Goal: Use online tool/utility: Utilize a website feature to perform a specific function

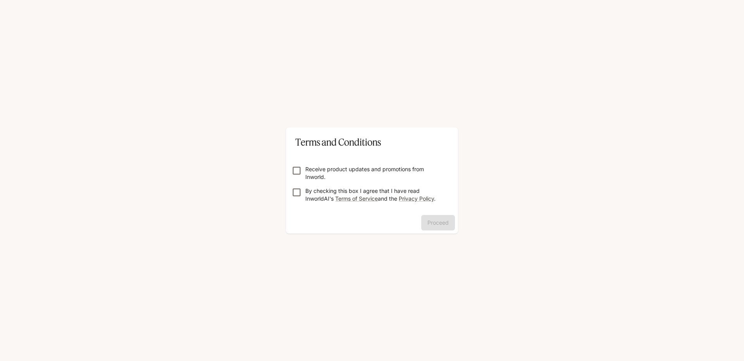
click at [317, 178] on p "Receive product updates and promotions from Inworld." at bounding box center [374, 172] width 139 height 15
click at [319, 188] on p "By checking this box I agree that I have read InworldAI's Terms of Service and …" at bounding box center [374, 194] width 139 height 15
click at [436, 220] on button "Proceed" at bounding box center [438, 222] width 34 height 15
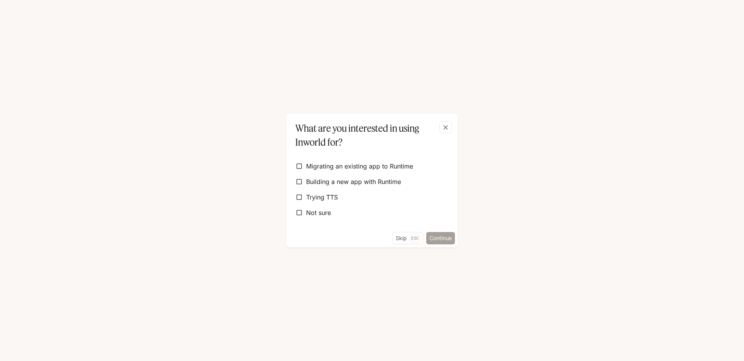
click at [436, 238] on button "Continue" at bounding box center [440, 238] width 29 height 12
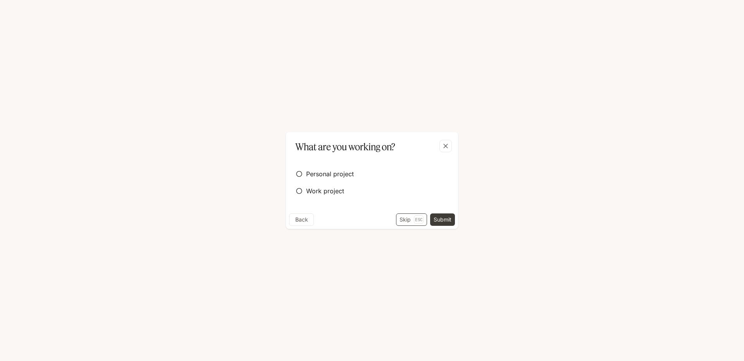
click at [405, 222] on button "Skip Esc" at bounding box center [411, 220] width 31 height 12
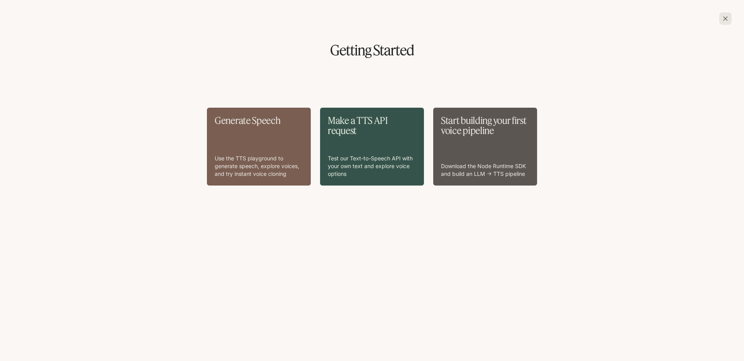
click at [261, 141] on div "Generate Speech Use the TTS playground to generate speech, explore voices, and …" at bounding box center [259, 146] width 88 height 62
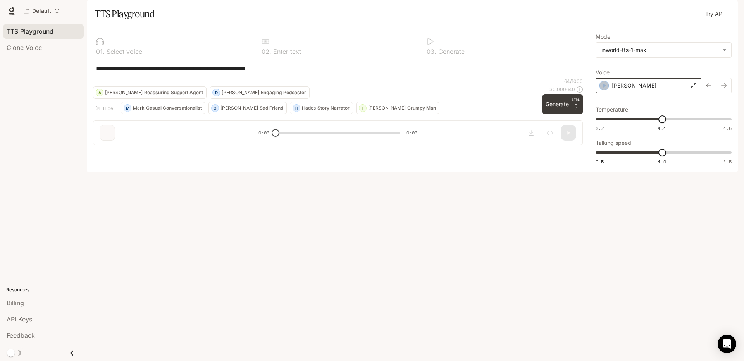
click at [602, 90] on icon "button" at bounding box center [604, 86] width 8 height 8
click at [601, 90] on icon "button" at bounding box center [604, 86] width 8 height 8
click at [723, 89] on icon "button" at bounding box center [724, 86] width 6 height 6
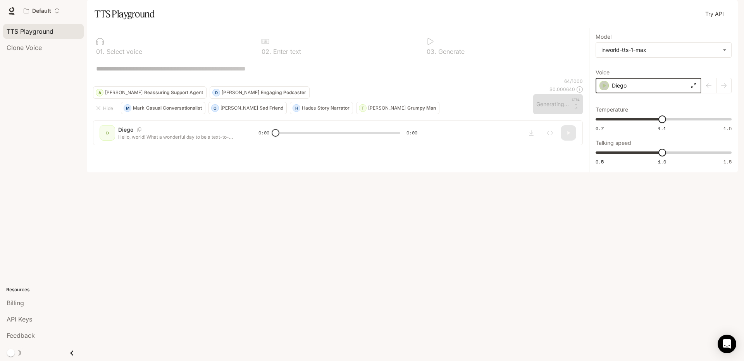
click at [606, 90] on icon "button" at bounding box center [604, 86] width 8 height 8
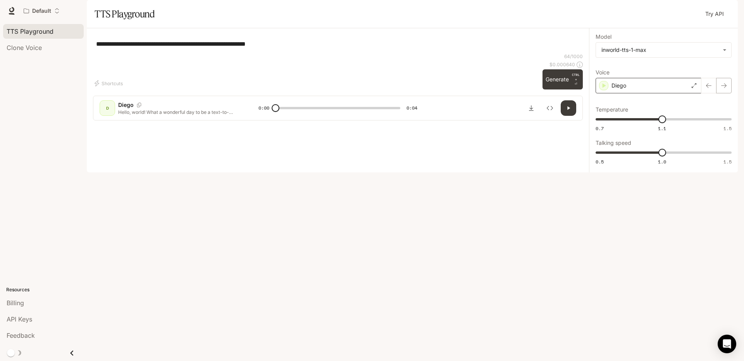
click at [724, 89] on icon "button" at bounding box center [724, 86] width 6 height 6
click at [724, 88] on icon "button" at bounding box center [723, 85] width 5 height 5
click at [722, 89] on icon "button" at bounding box center [724, 86] width 6 height 6
click at [725, 89] on icon "button" at bounding box center [724, 86] width 6 height 6
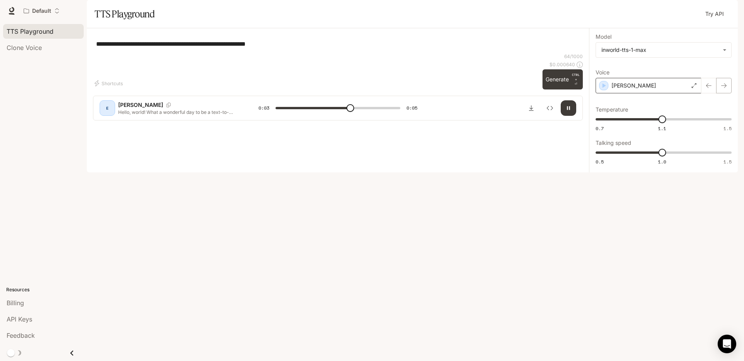
click at [725, 89] on icon "button" at bounding box center [724, 86] width 6 height 6
click at [695, 88] on icon at bounding box center [694, 85] width 5 height 5
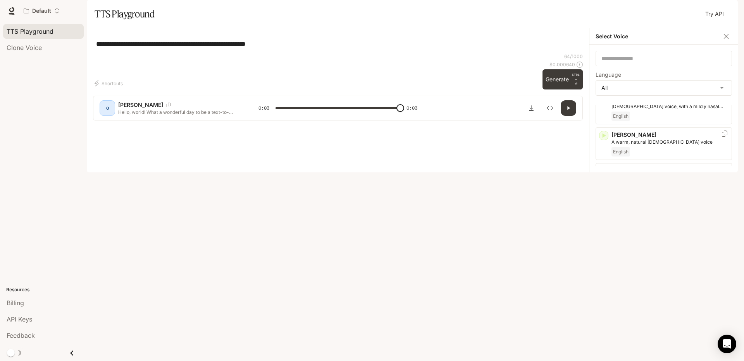
type input "*"
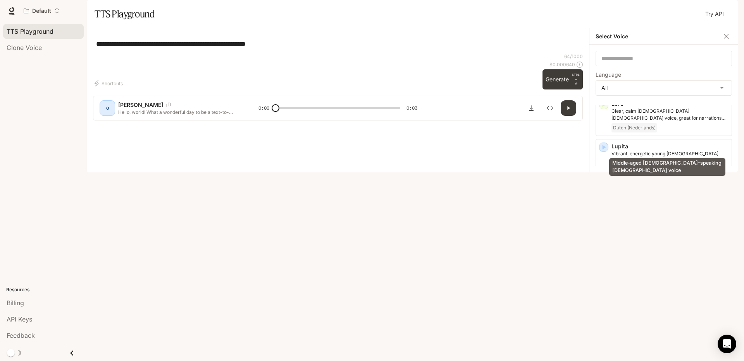
scroll to position [1085, 0]
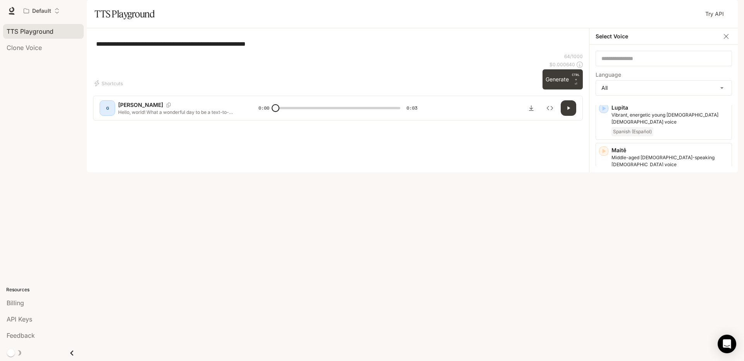
click at [604, 191] on icon "button" at bounding box center [604, 193] width 3 height 5
click at [723, 186] on div at bounding box center [725, 191] width 14 height 11
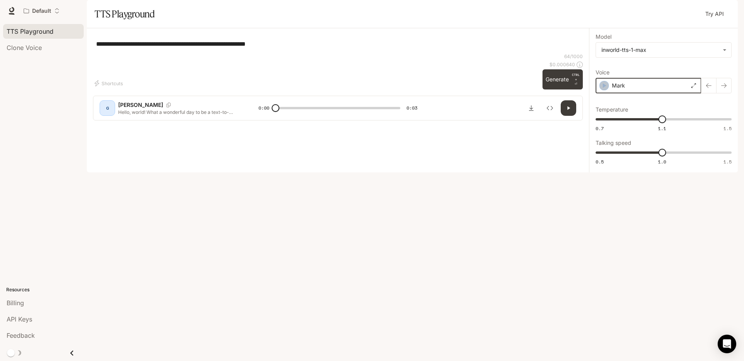
click at [603, 90] on icon "button" at bounding box center [604, 86] width 8 height 8
drag, startPoint x: 287, startPoint y: 65, endPoint x: 63, endPoint y: 86, distance: 225.3
click at [87, 80] on main "**********" at bounding box center [412, 86] width 651 height 172
paste textarea "**********"
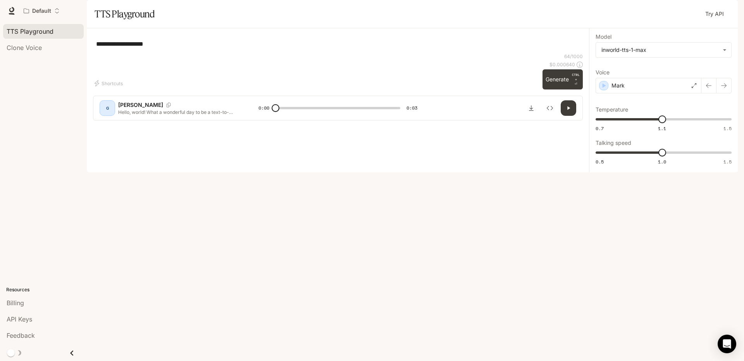
scroll to position [3, 0]
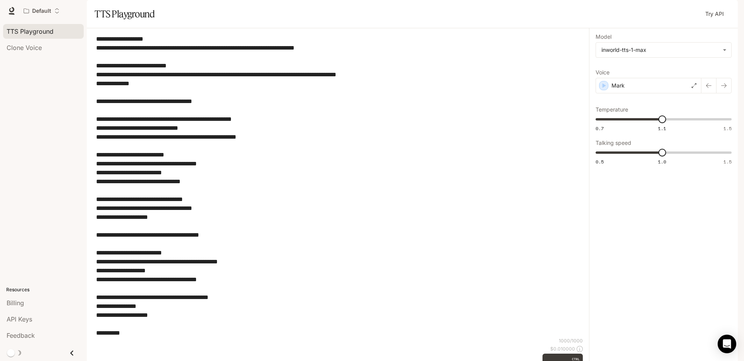
type textarea "**********"
click at [601, 90] on icon "button" at bounding box center [604, 86] width 8 height 8
click at [561, 354] on button "Generate CTRL + ⏎" at bounding box center [562, 364] width 40 height 20
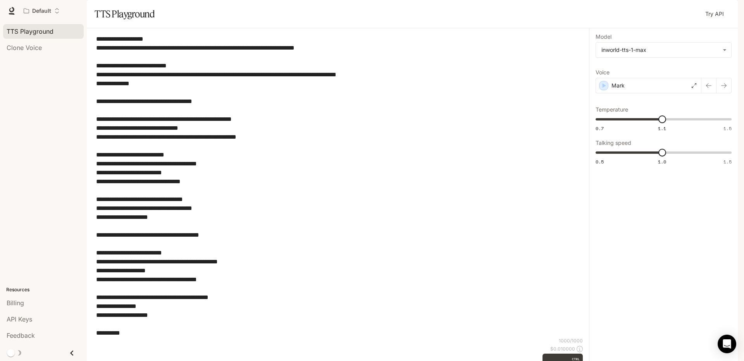
scroll to position [0, 0]
drag, startPoint x: 329, startPoint y: 339, endPoint x: 250, endPoint y: 338, distance: 78.7
type input "*"
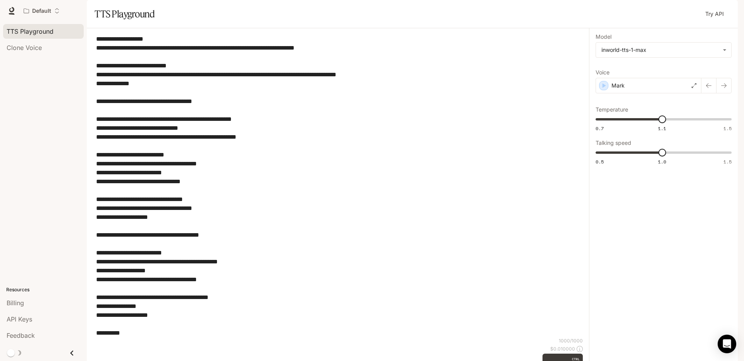
drag, startPoint x: 158, startPoint y: 260, endPoint x: 159, endPoint y: 268, distance: 8.2
click at [159, 270] on textarea "**********" at bounding box center [336, 185] width 480 height 303
click at [235, 312] on textarea "**********" at bounding box center [336, 185] width 480 height 303
